Goal: Information Seeking & Learning: Understand process/instructions

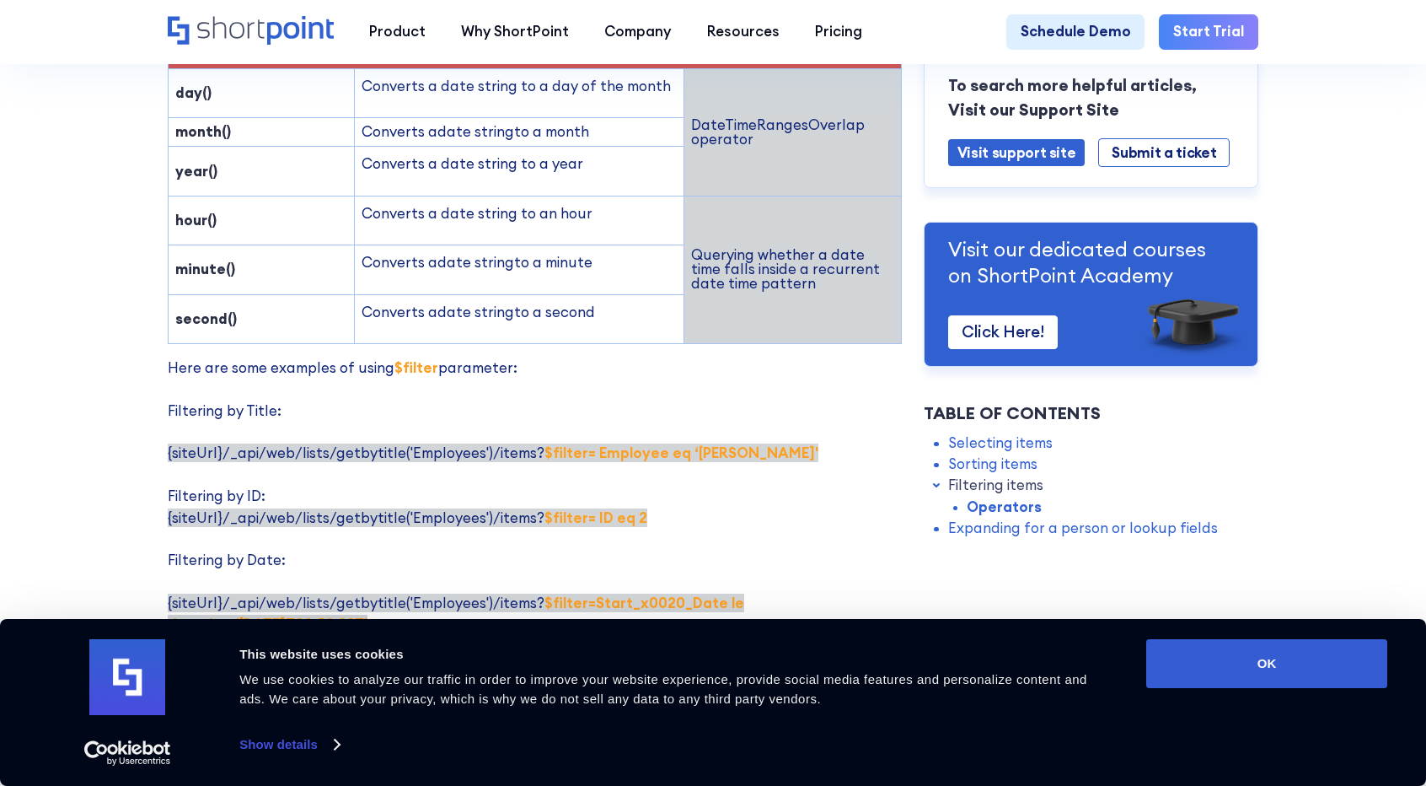
scroll to position [2764, 0]
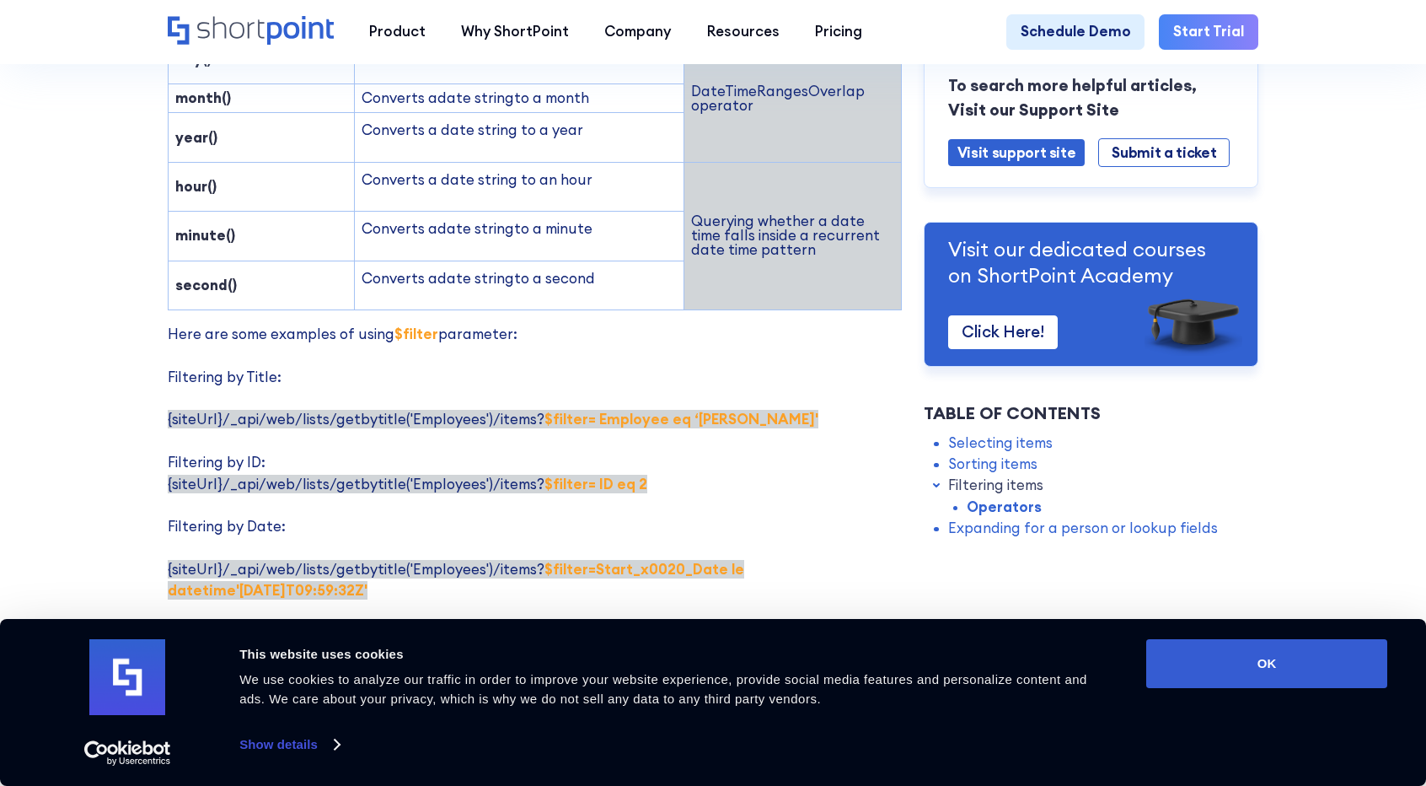
drag, startPoint x: 532, startPoint y: 475, endPoint x: 546, endPoint y: 494, distance: 24.1
click at [546, 494] on p "Here are some examples of using $filter parameter: Filtering by Title: {siteUrl…" at bounding box center [535, 612] width 734 height 577
copy strong "$filter=Start_x0020_Date le datetime'[DATE]T09:59:32Z'"
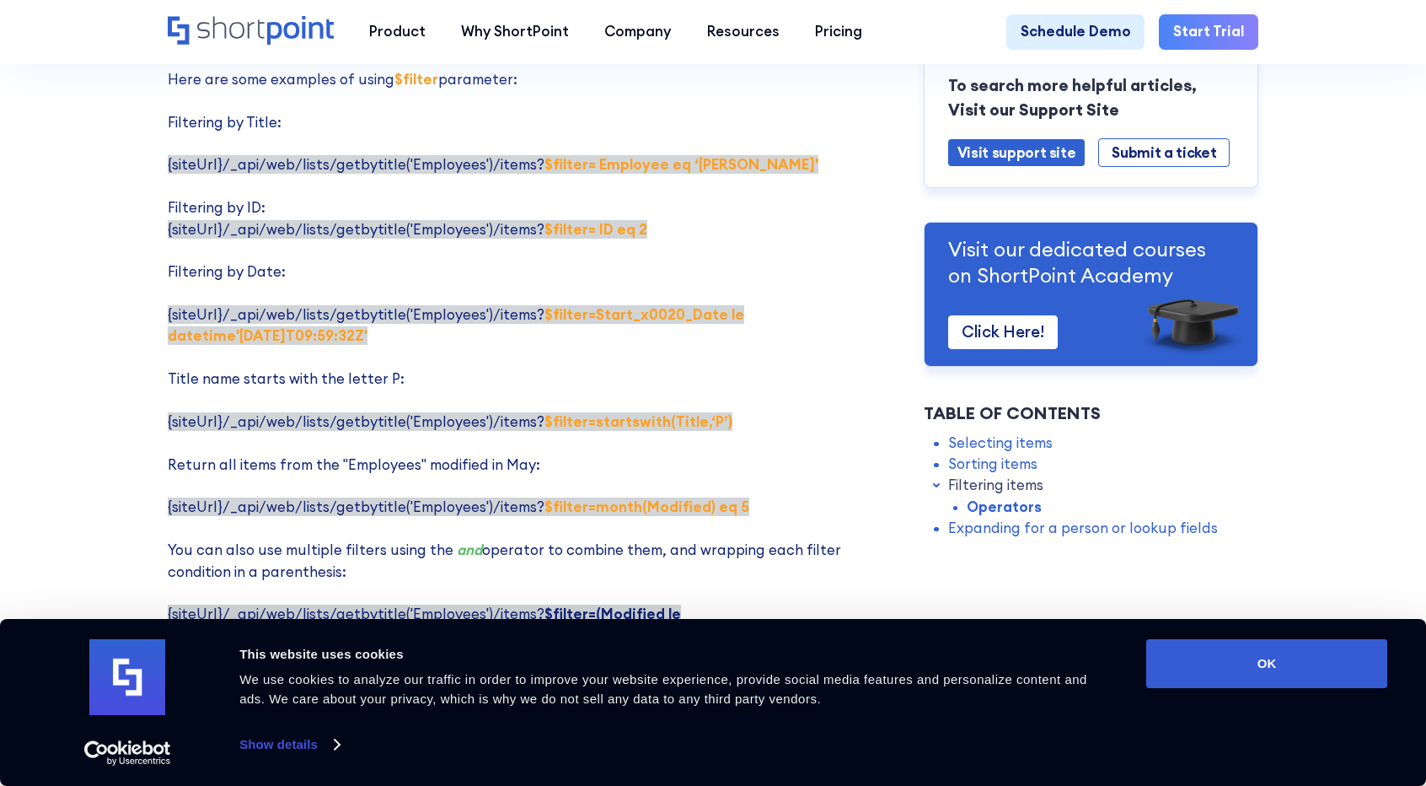
scroll to position [3023, 0]
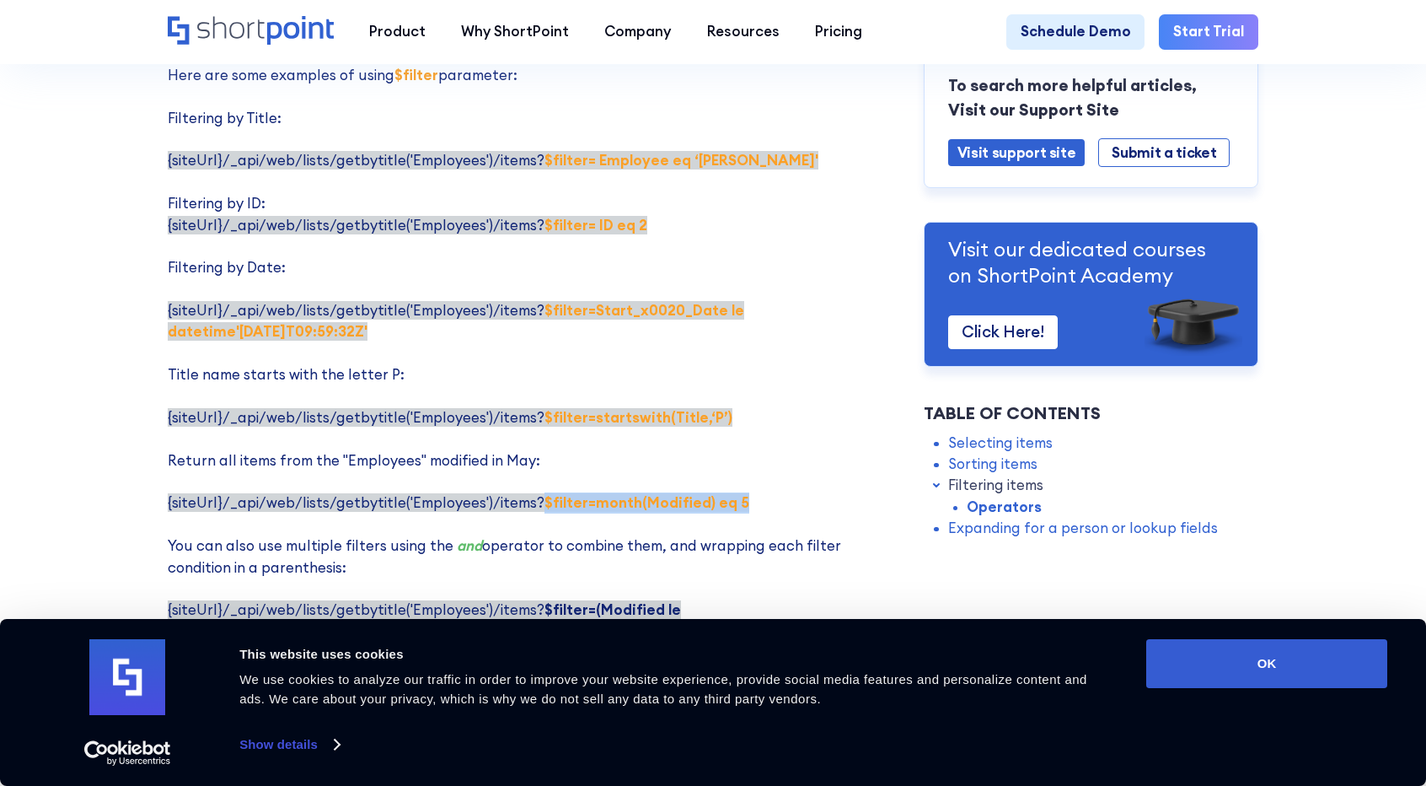
drag, startPoint x: 738, startPoint y: 414, endPoint x: 529, endPoint y: 414, distance: 209.0
click at [529, 414] on p "Here are some examples of using $filter parameter: Filtering by Title: {siteUrl…" at bounding box center [535, 353] width 734 height 577
copy strong "$filter=month(Modified) eq 5"
click at [544, 493] on strong "$filter=month(Modified) eq 5" at bounding box center [646, 502] width 205 height 19
drag, startPoint x: 524, startPoint y: 409, endPoint x: 734, endPoint y: 416, distance: 210.0
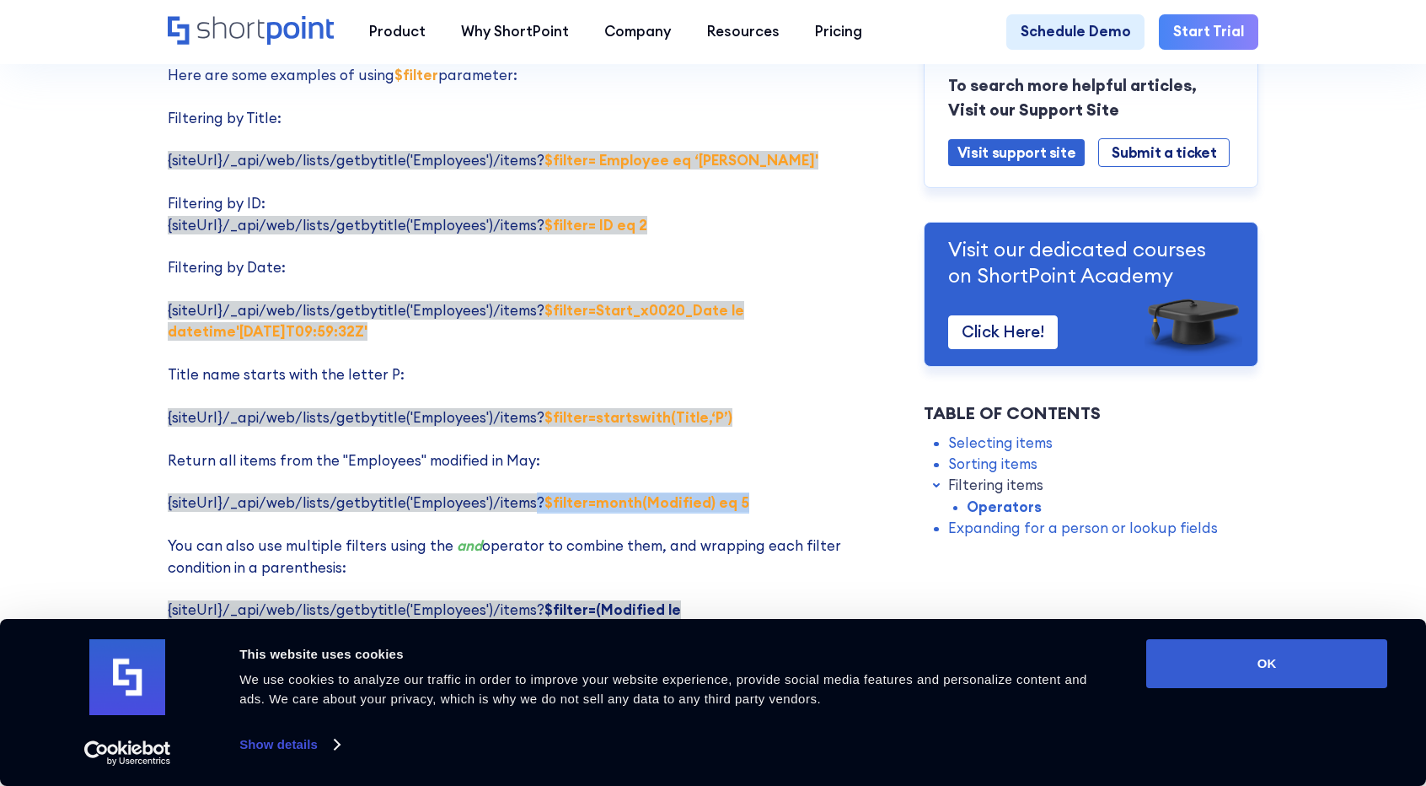
click at [734, 416] on p "Here are some examples of using $filter parameter: Filtering by Title: {siteUrl…" at bounding box center [535, 353] width 734 height 577
copy span "? $filter=month(Modified) eq 5"
